Goal: Transaction & Acquisition: Purchase product/service

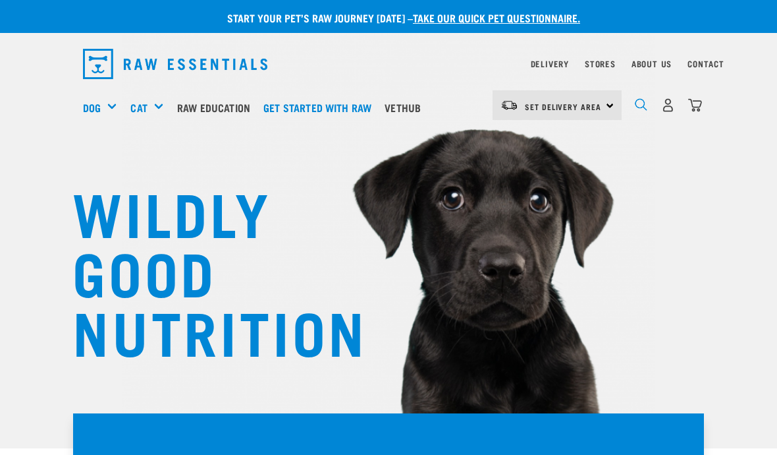
click at [636, 101] on img "dropdown navigation" at bounding box center [641, 104] width 13 height 13
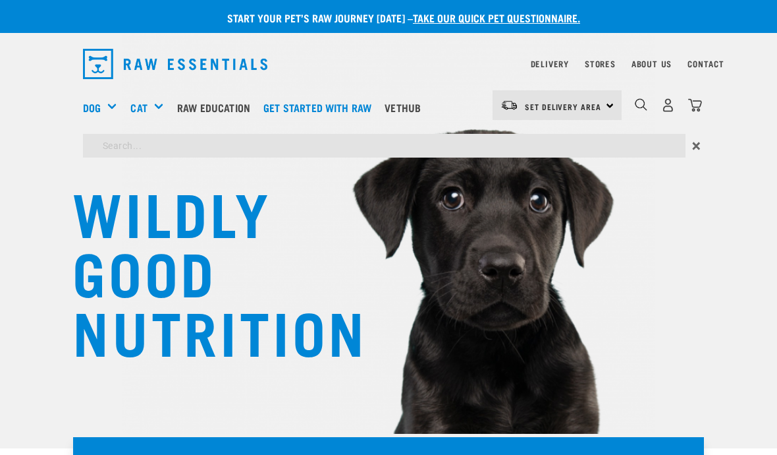
click at [416, 141] on input "search" at bounding box center [384, 146] width 603 height 24
type input "Chicken"
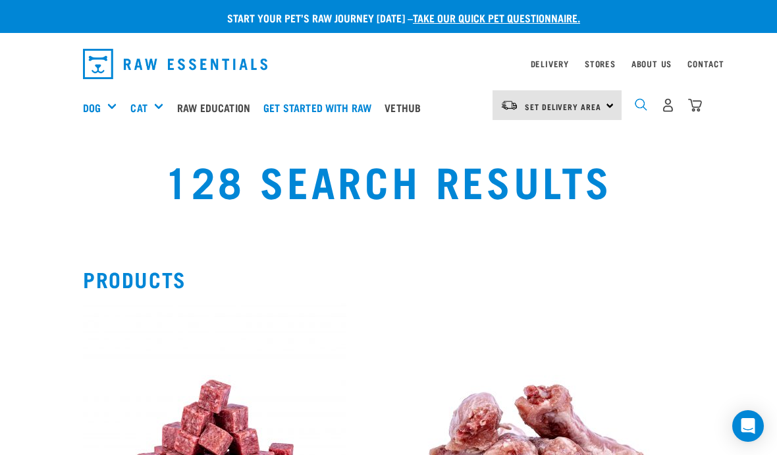
click at [640, 109] on img "dropdown navigation" at bounding box center [641, 104] width 13 height 13
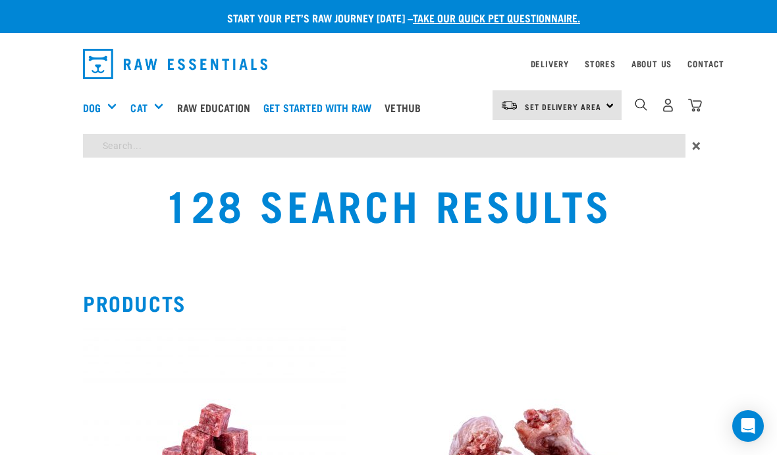
click at [459, 143] on input "search" at bounding box center [384, 146] width 603 height 24
type input "Lamb"
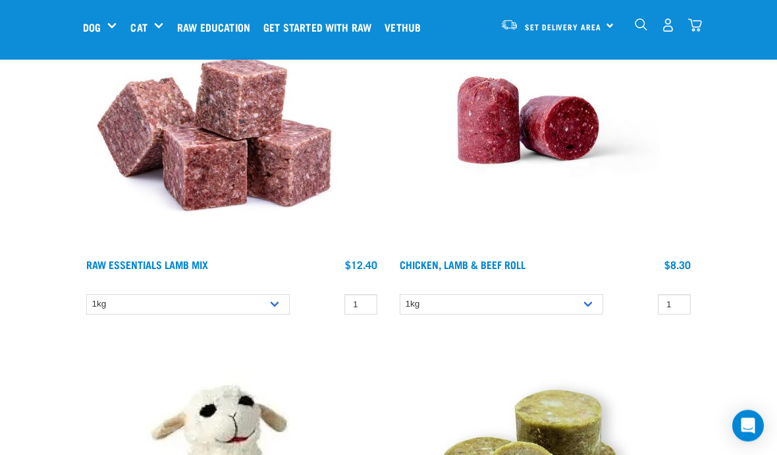
scroll to position [3705, 0]
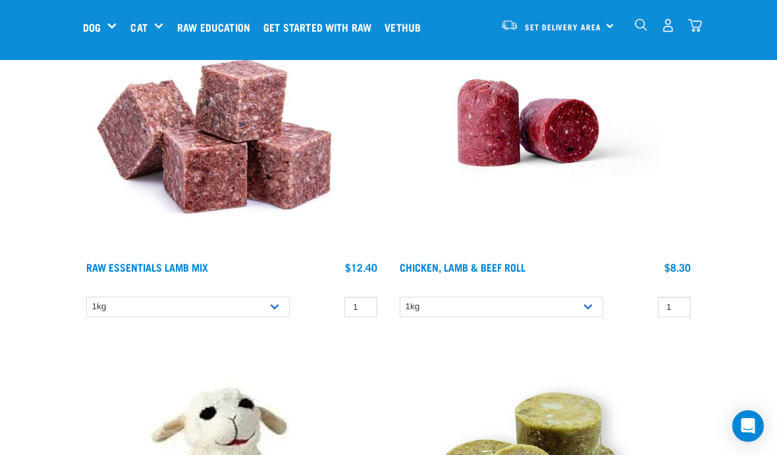
click at [191, 228] on img at bounding box center [214, 122] width 263 height 263
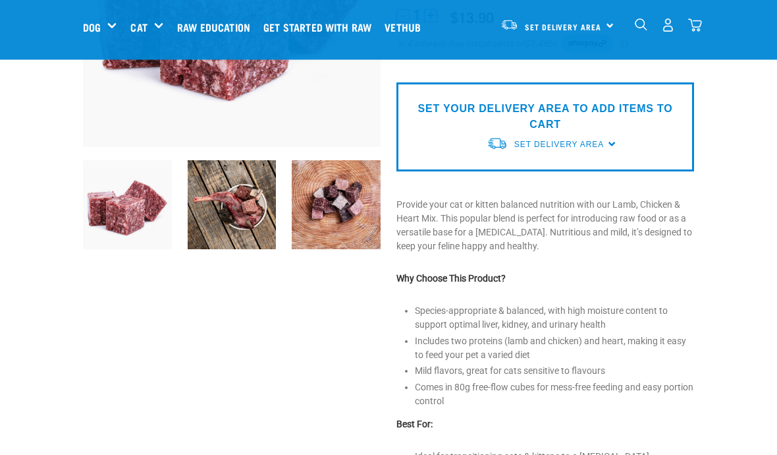
click at [231, 208] on img at bounding box center [232, 205] width 89 height 89
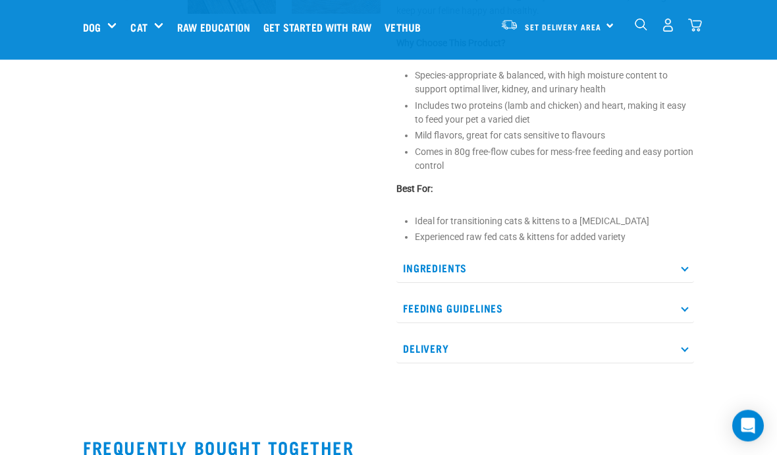
scroll to position [485, 0]
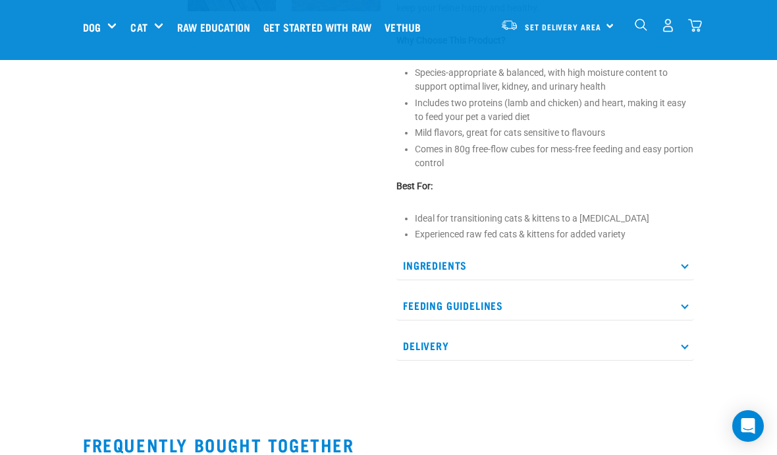
click at [688, 280] on p "Ingredients" at bounding box center [546, 265] width 298 height 30
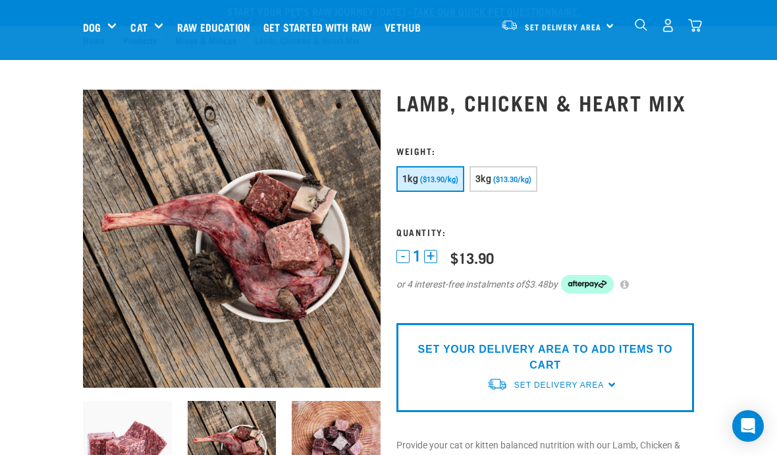
scroll to position [0, 0]
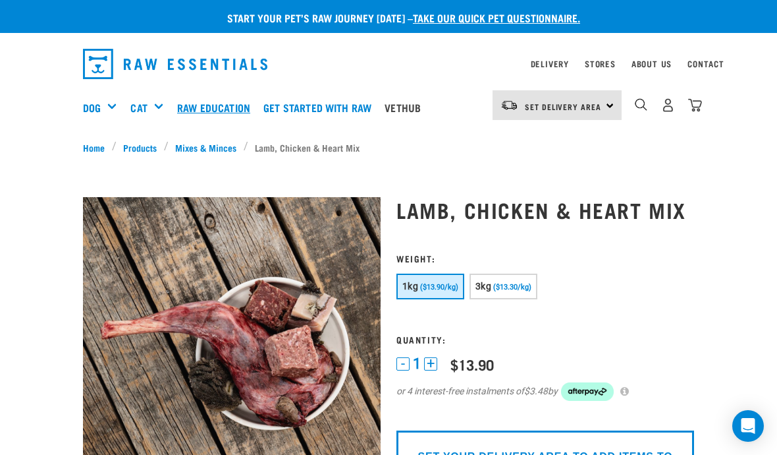
click at [220, 133] on link "Raw Education" at bounding box center [217, 107] width 86 height 53
